Goal: Entertainment & Leisure: Consume media (video, audio)

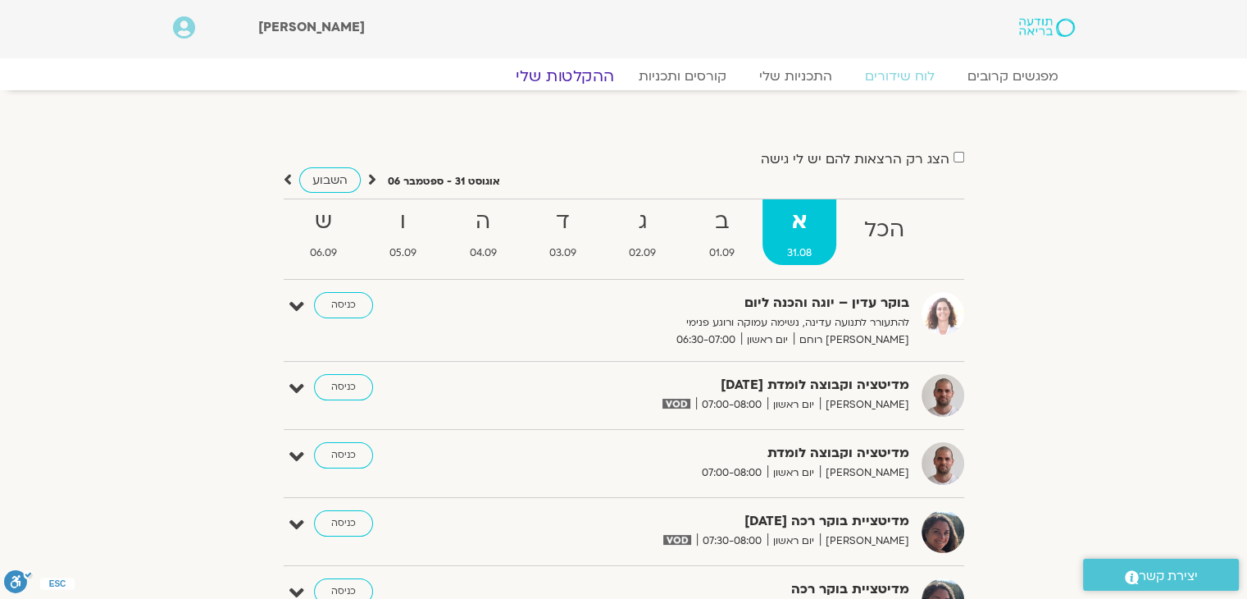
click at [577, 74] on link "ההקלטות שלי" at bounding box center [565, 76] width 138 height 20
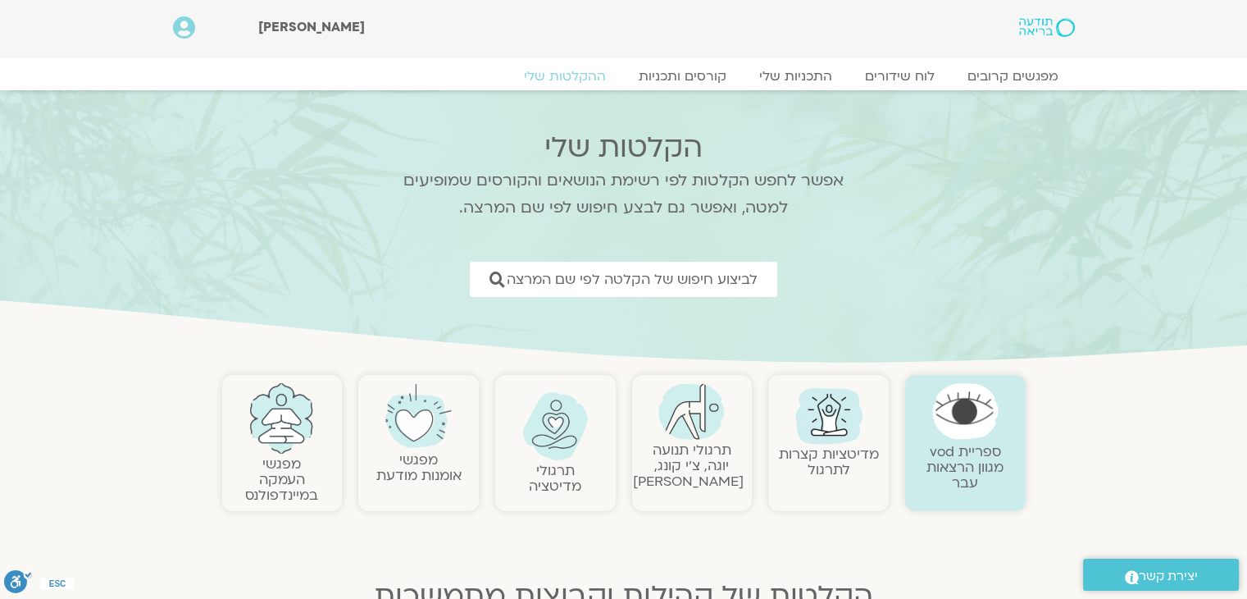
click at [692, 444] on link "תרגולי תנועה יוגה, צ׳י קונג, פלדנקרייז" at bounding box center [688, 465] width 111 height 50
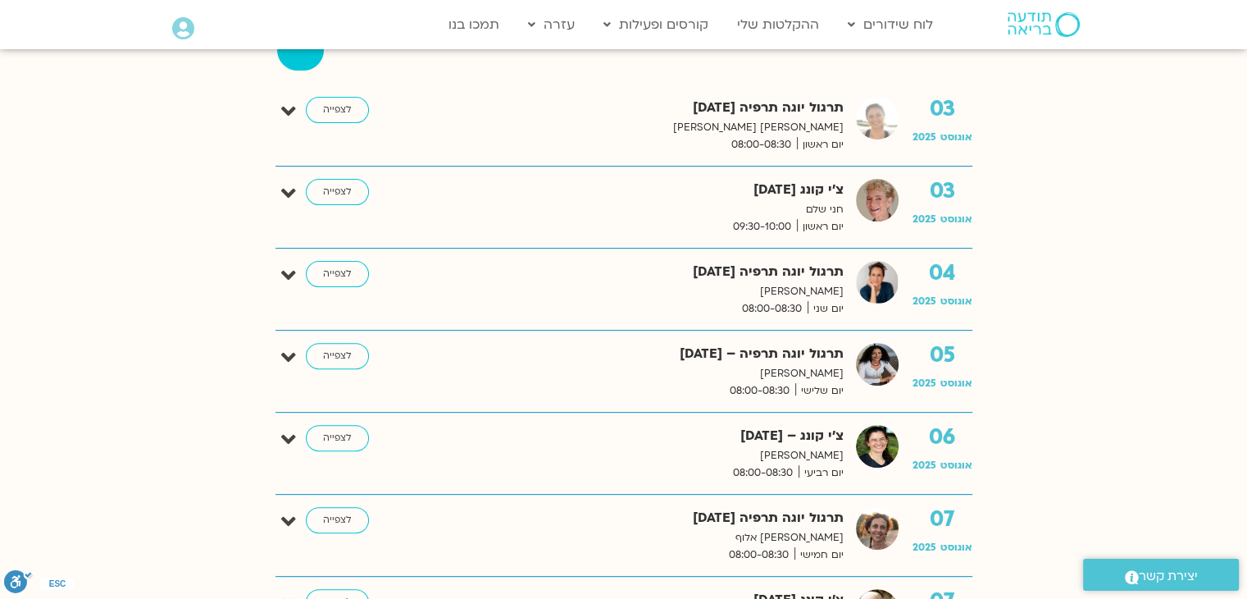
click at [582, 48] on strong "פברואר" at bounding box center [608, 36] width 53 height 25
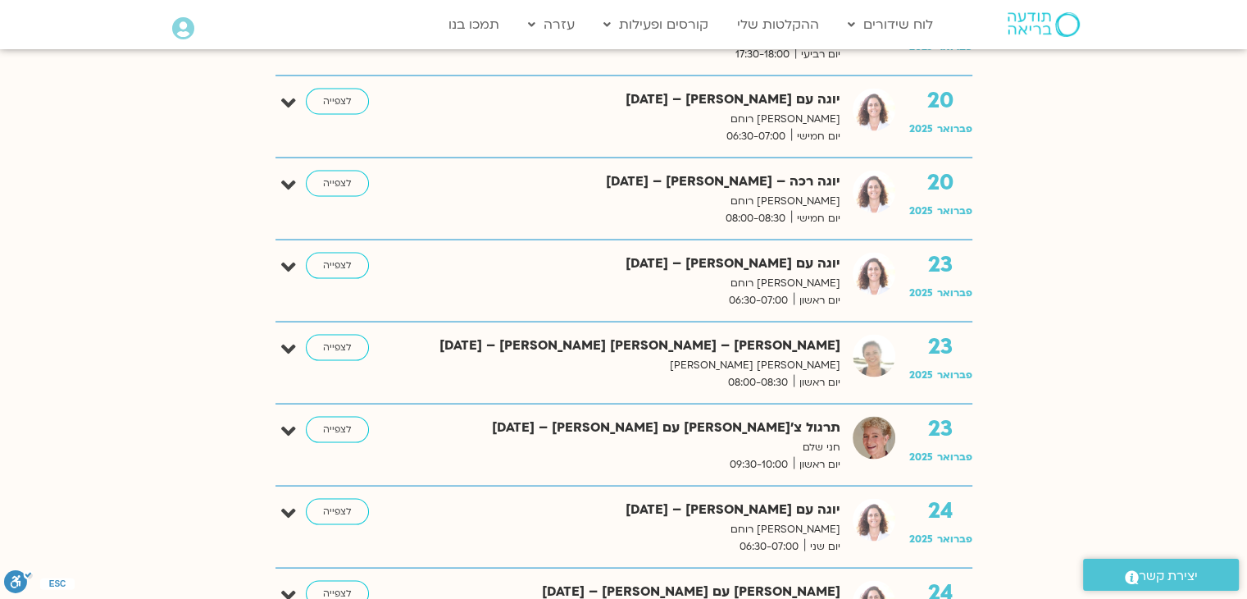
scroll to position [3280, 0]
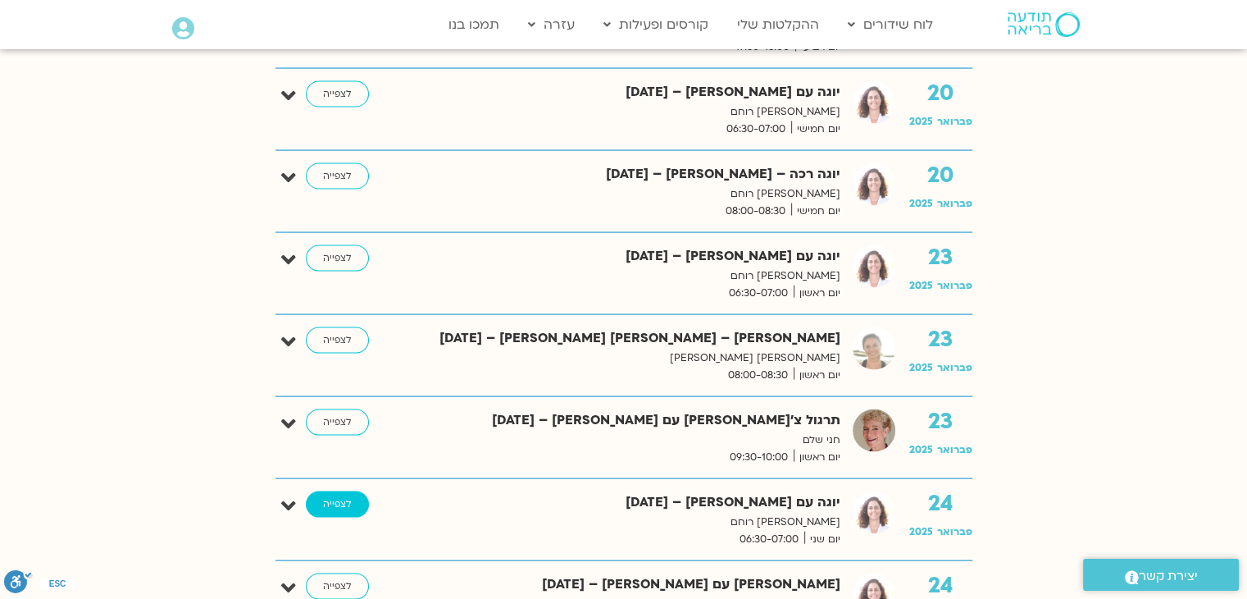
click at [343, 497] on link "לצפייה" at bounding box center [337, 504] width 63 height 26
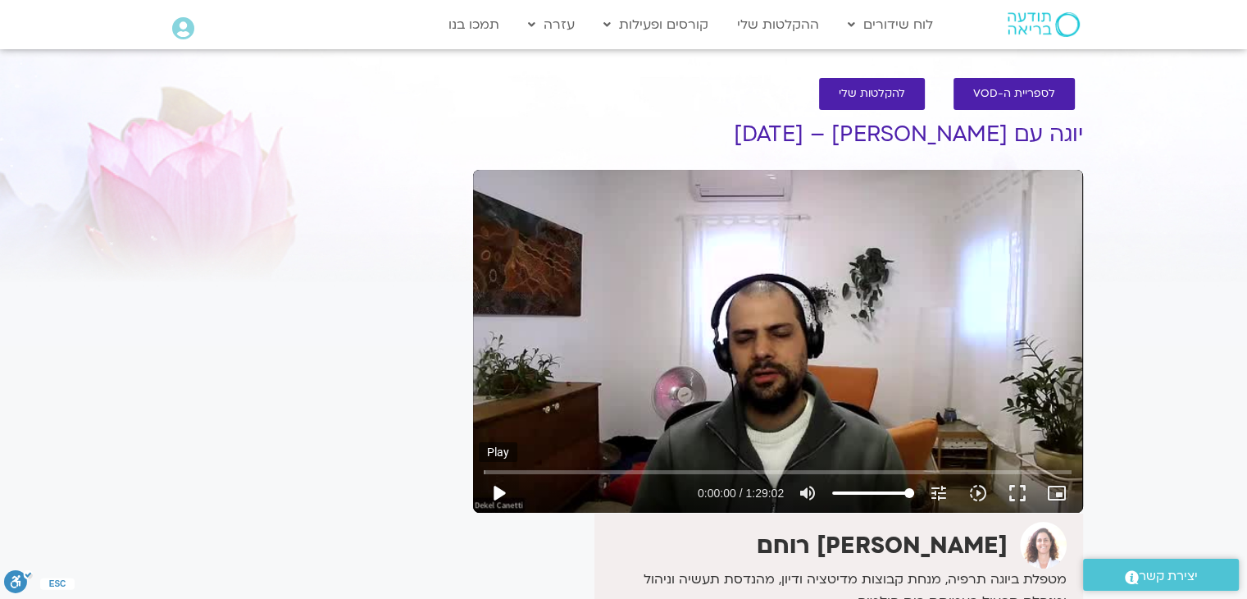
click at [498, 493] on button "play_arrow" at bounding box center [498, 492] width 39 height 39
click at [492, 489] on button "pause" at bounding box center [498, 492] width 39 height 39
drag, startPoint x: 485, startPoint y: 470, endPoint x: 476, endPoint y: 474, distance: 9.2
click at [484, 474] on input "Seek" at bounding box center [778, 472] width 588 height 10
click at [498, 489] on button "play_arrow" at bounding box center [498, 492] width 39 height 39
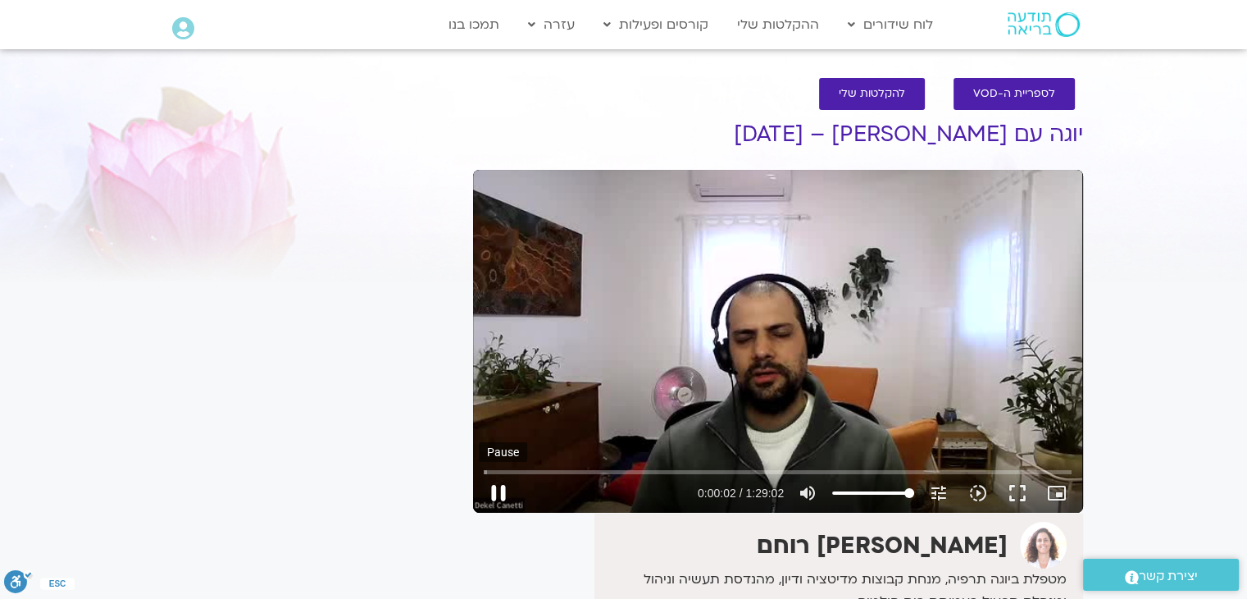
click at [495, 485] on button "pause" at bounding box center [498, 492] width 39 height 39
type input "3.017026"
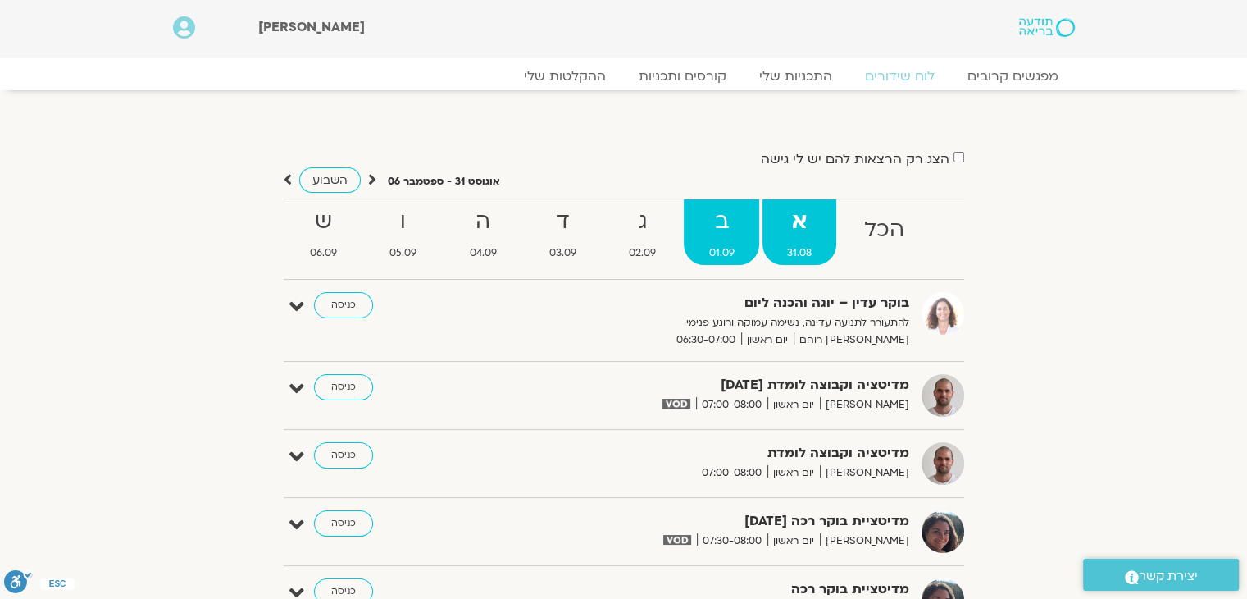
click at [707, 237] on strong "ב" at bounding box center [721, 221] width 75 height 37
